Goal: Task Accomplishment & Management: Use online tool/utility

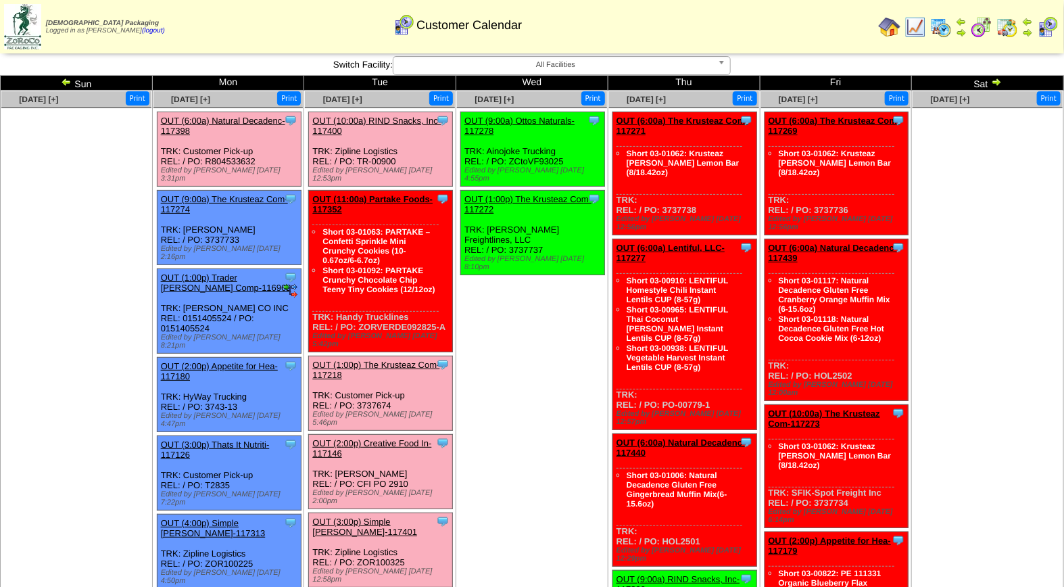
click at [402, 438] on link "OUT (2:00p) Creative Food In-117146" at bounding box center [371, 448] width 119 height 20
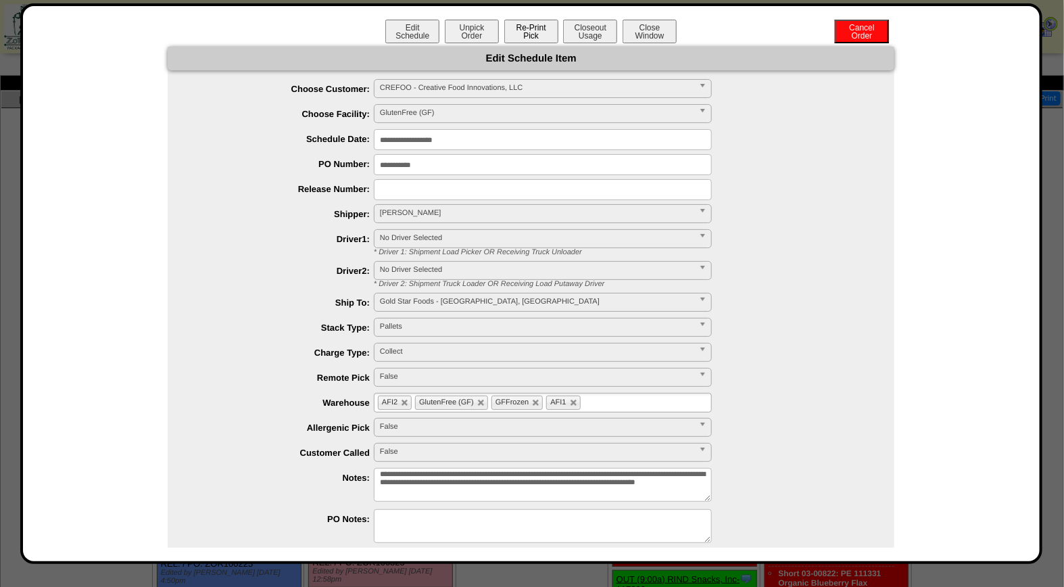
click at [550, 30] on button "Re-Print Pick" at bounding box center [531, 32] width 54 height 24
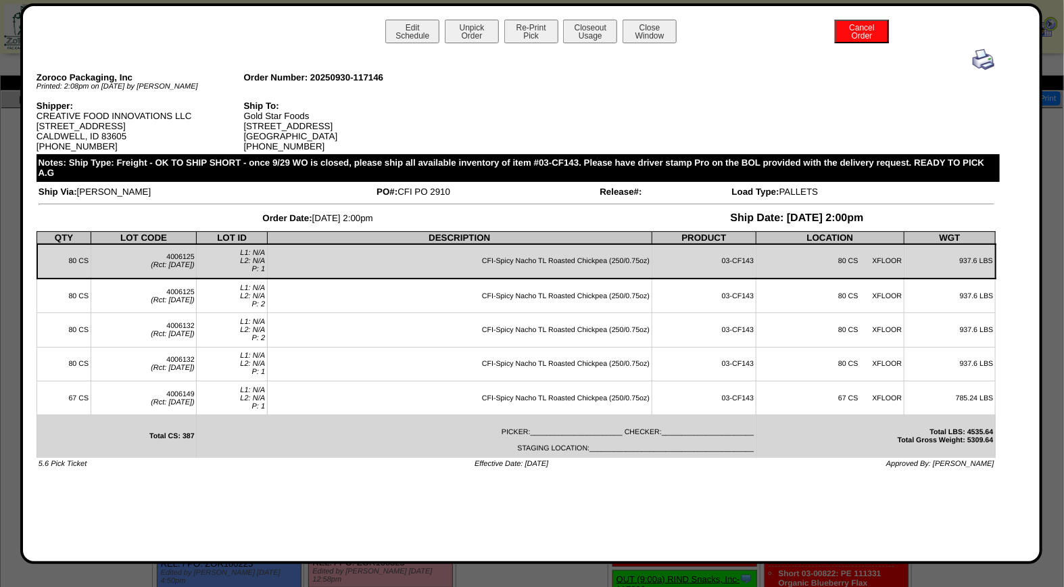
click at [984, 57] on img at bounding box center [984, 60] width 22 height 22
